Goal: Task Accomplishment & Management: Use online tool/utility

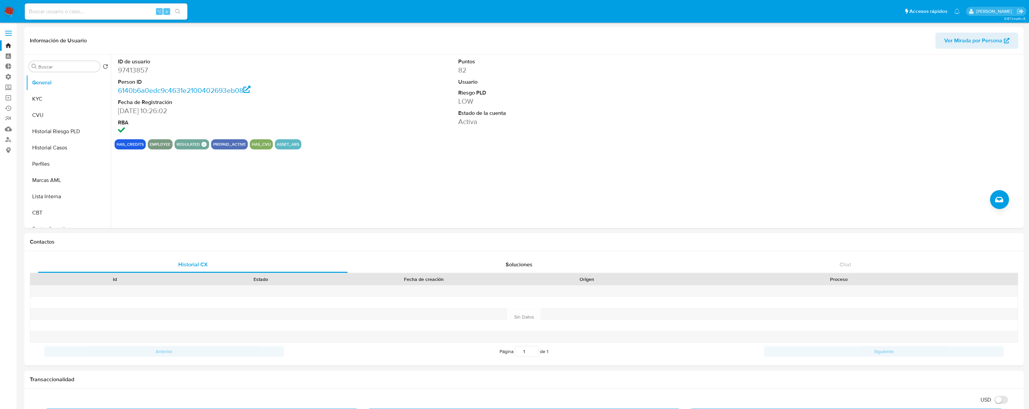
select select "10"
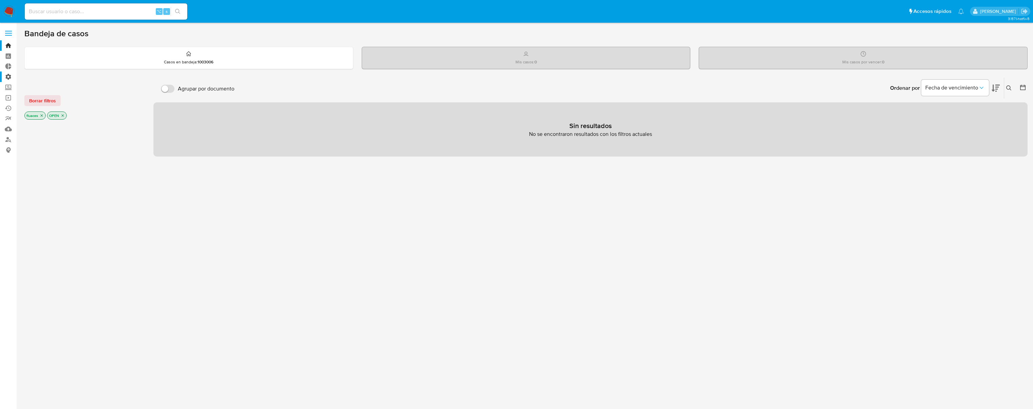
click at [8, 77] on label "Administración" at bounding box center [40, 76] width 81 height 11
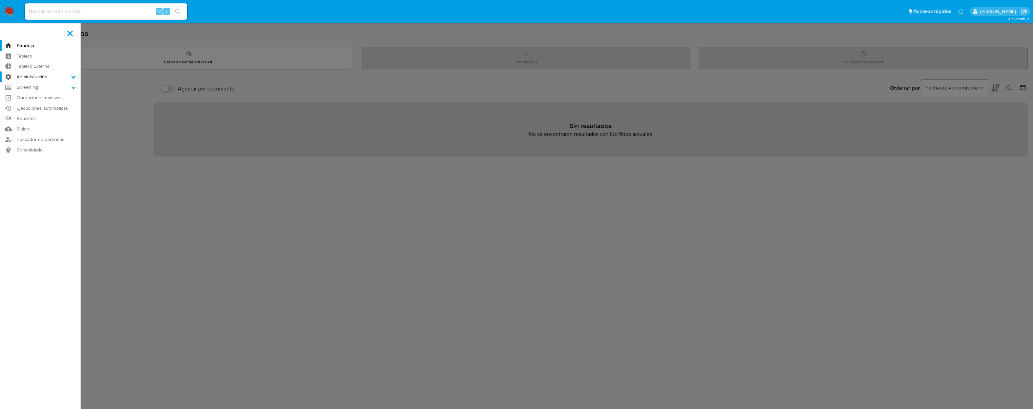
click at [0, 0] on input "Administración" at bounding box center [0, 0] width 0 height 0
click at [32, 87] on link "Reglas" at bounding box center [40, 86] width 81 height 8
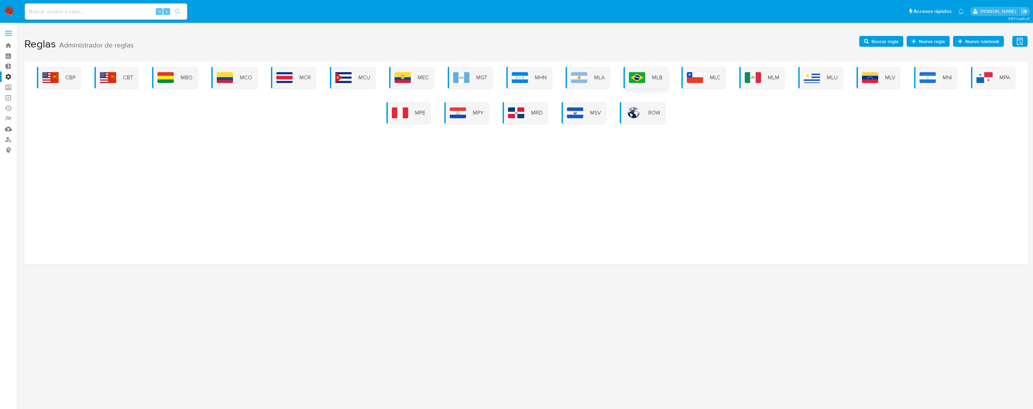
click at [644, 73] on img at bounding box center [637, 77] width 16 height 11
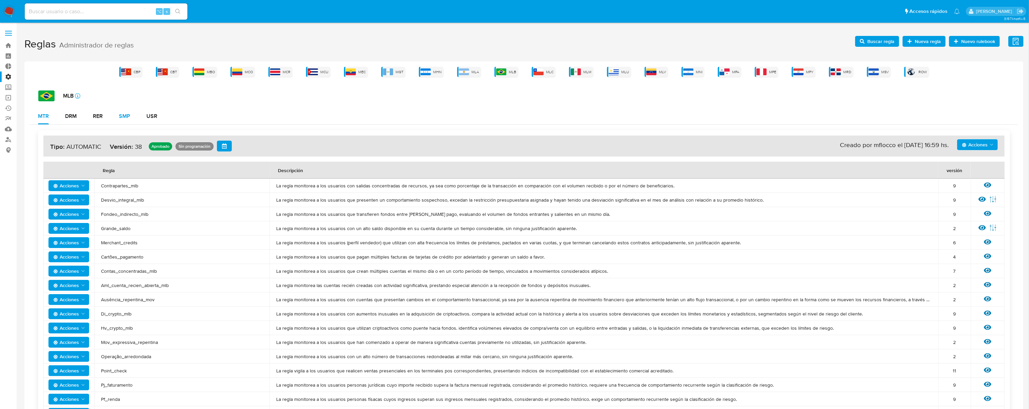
click at [127, 117] on div "SMP" at bounding box center [124, 115] width 11 height 5
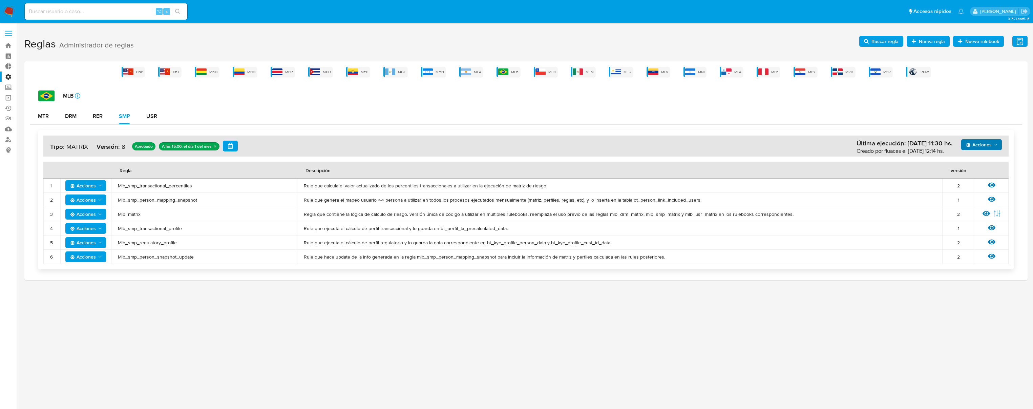
click at [999, 141] on button "Acciones" at bounding box center [981, 144] width 41 height 11
click at [976, 230] on button "Ejecuciones" at bounding box center [981, 227] width 61 height 16
